Goal: Check status: Check status

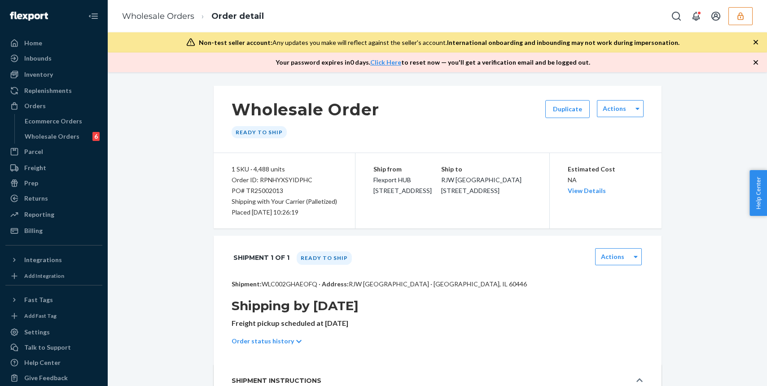
click at [611, 22] on button "button" at bounding box center [740, 16] width 24 height 18
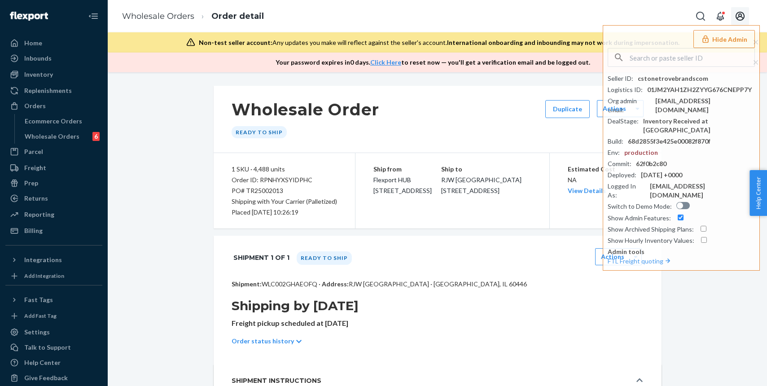
click at [611, 14] on icon "Open account menu" at bounding box center [740, 16] width 11 height 11
drag, startPoint x: 429, startPoint y: 89, endPoint x: 224, endPoint y: 31, distance: 213.5
click at [427, 88] on div "Wholesale Order Ready to ship Duplicate Actions" at bounding box center [438, 119] width 448 height 67
click at [611, 55] on input "text" at bounding box center [692, 57] width 125 height 18
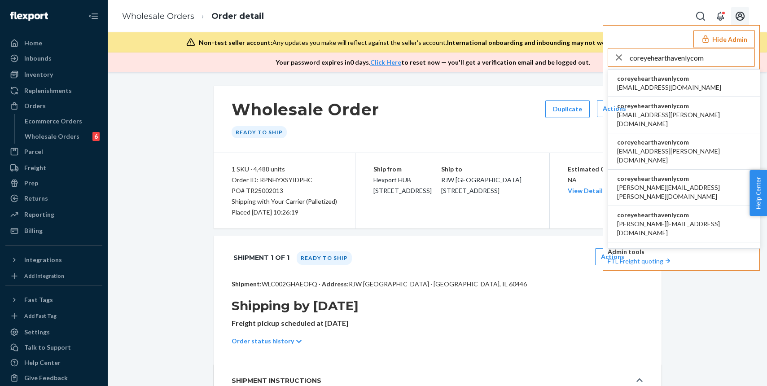
type input "coreyehearthavenlycom"
click at [611, 88] on span "[EMAIL_ADDRESS][DOMAIN_NAME]" at bounding box center [669, 87] width 104 height 9
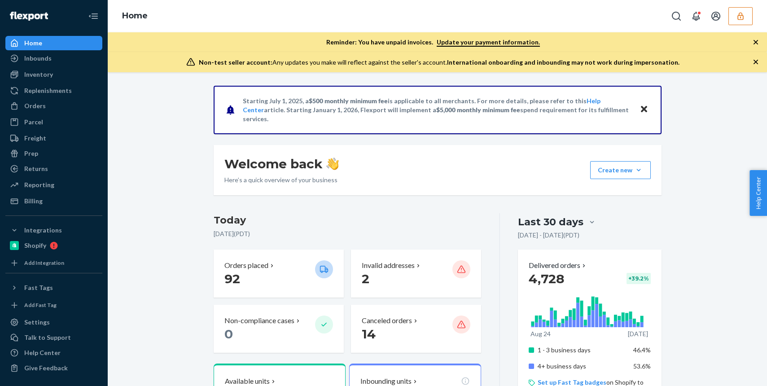
scroll to position [2, 0]
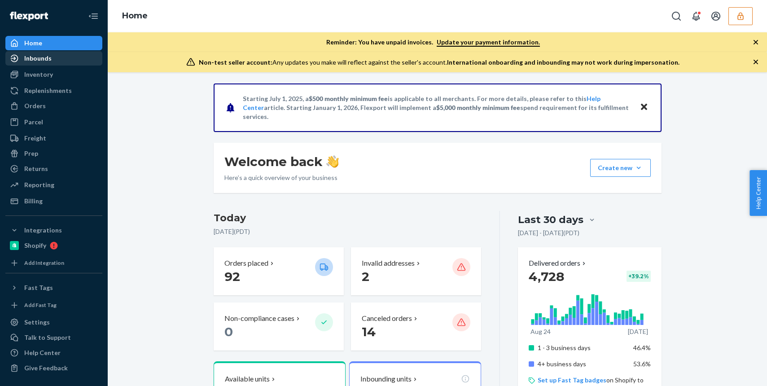
click at [44, 59] on div "Inbounds" at bounding box center [37, 58] width 27 height 9
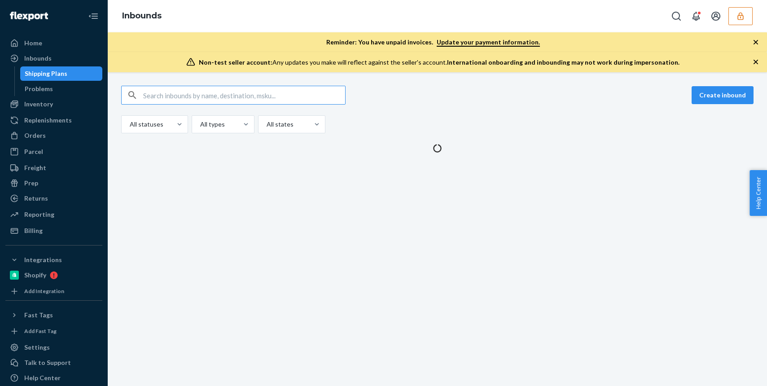
click at [205, 99] on input "text" at bounding box center [244, 95] width 202 height 18
type input "9808039"
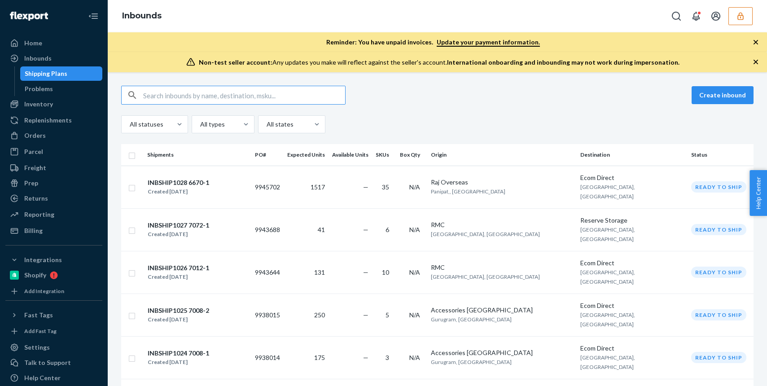
click at [201, 95] on input "text" at bounding box center [244, 95] width 202 height 18
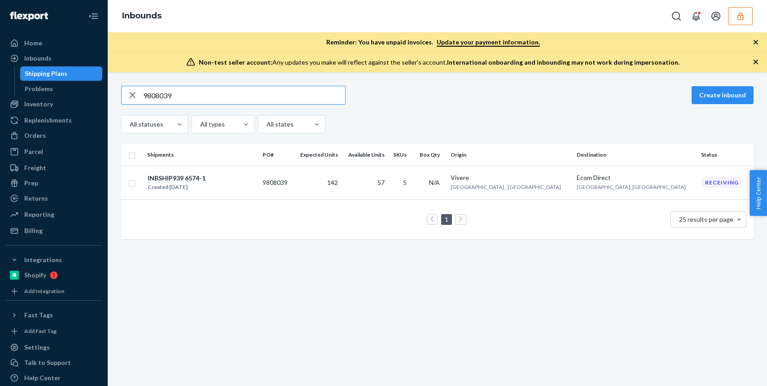
drag, startPoint x: 186, startPoint y: 94, endPoint x: 117, endPoint y: 83, distance: 70.1
click at [117, 83] on div "9808039 Create inbound All statuses All types All states Shipments PO# Expected…" at bounding box center [437, 229] width 659 height 314
paste input "919776"
type input "9919776"
click at [255, 182] on div "INBSHIP1015 7249-1 Created [DATE]" at bounding box center [201, 182] width 108 height 19
